Goal: Information Seeking & Learning: Learn about a topic

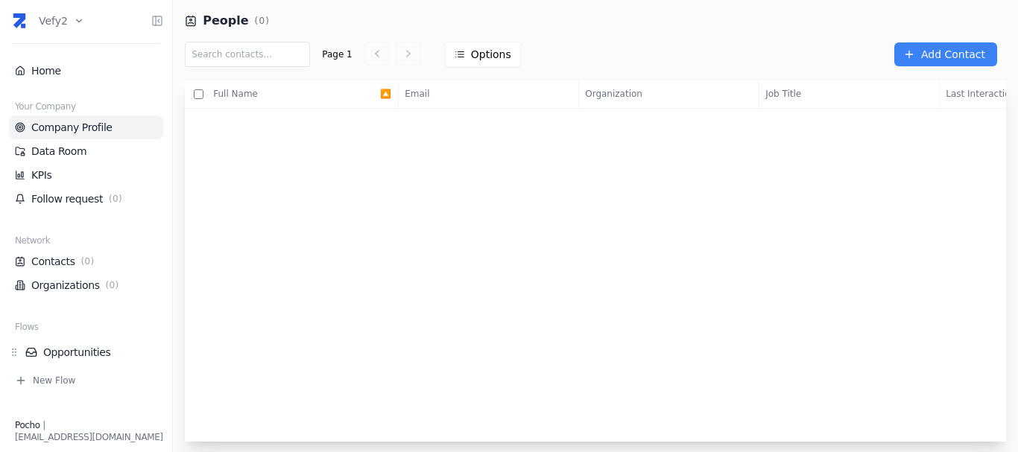
click at [71, 129] on link "Company Profile" at bounding box center [86, 127] width 142 height 15
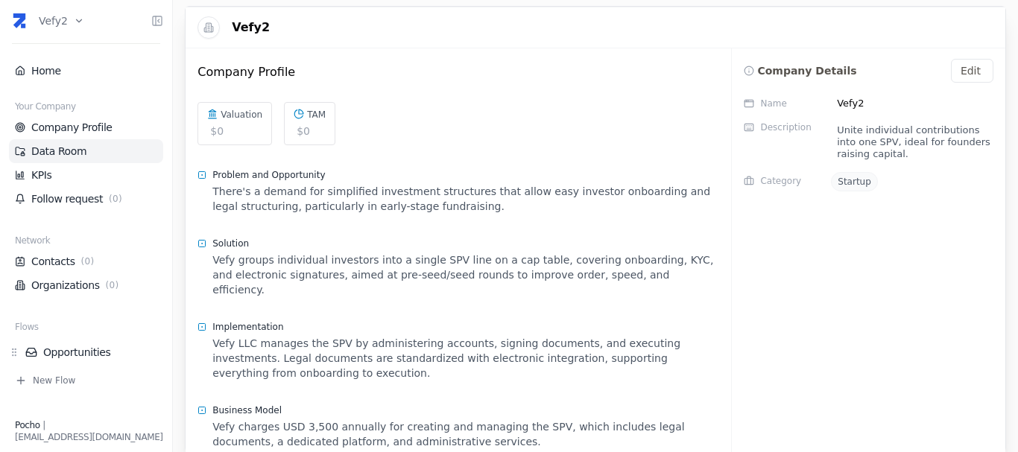
click at [83, 154] on link "Data Room" at bounding box center [86, 151] width 142 height 15
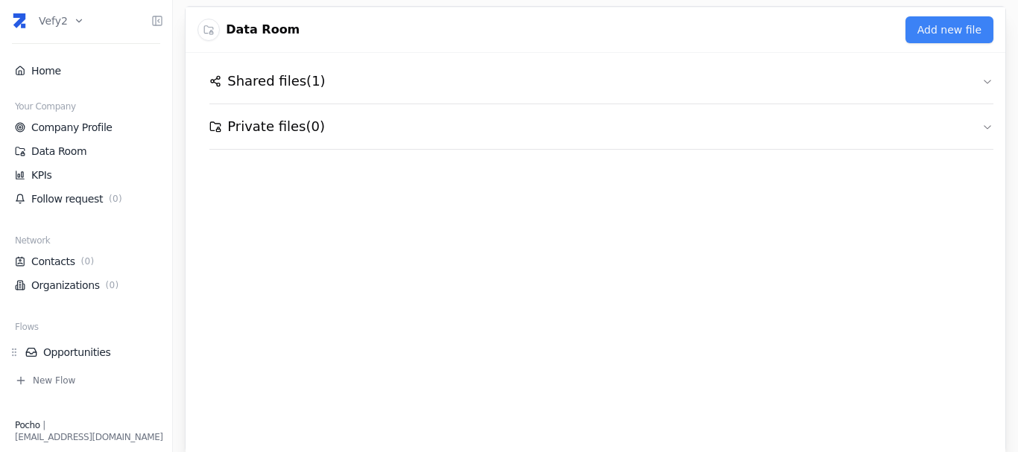
drag, startPoint x: 405, startPoint y: 1, endPoint x: 351, endPoint y: 333, distance: 335.9
click at [351, 333] on div "Shared files ( 1 ) Private files ( 0 )" at bounding box center [596, 275] width 820 height 445
